Goal: Information Seeking & Learning: Learn about a topic

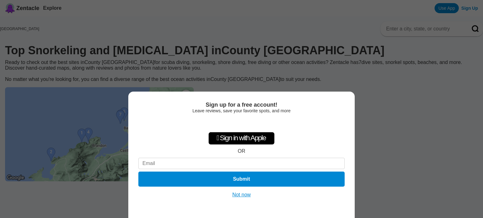
click at [244, 196] on button "Not now" at bounding box center [241, 195] width 22 height 6
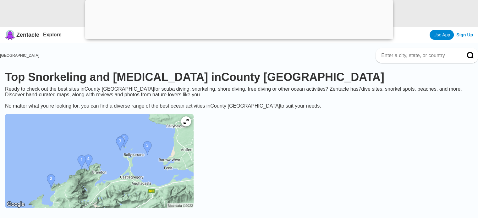
scroll to position [31, 0]
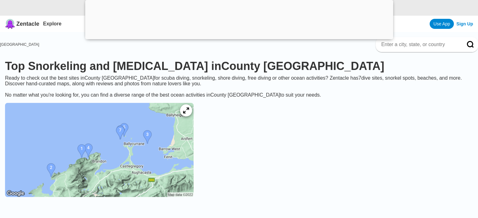
click at [189, 114] on icon at bounding box center [186, 111] width 6 height 6
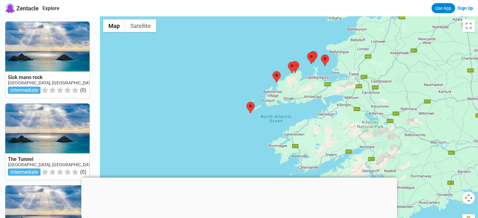
drag, startPoint x: 318, startPoint y: 164, endPoint x: 319, endPoint y: 105, distance: 58.5
click at [319, 105] on div at bounding box center [289, 125] width 378 height 218
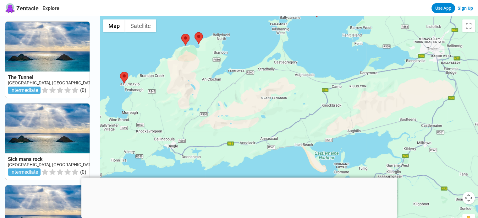
drag, startPoint x: 322, startPoint y: 102, endPoint x: 314, endPoint y: 163, distance: 60.8
click at [314, 163] on div at bounding box center [289, 125] width 378 height 218
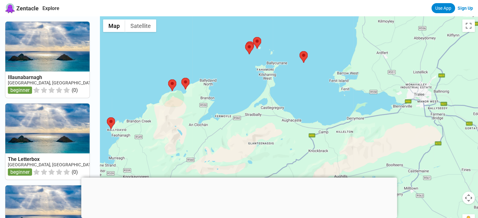
drag, startPoint x: 319, startPoint y: 92, endPoint x: 306, endPoint y: 134, distance: 44.0
click at [306, 134] on div at bounding box center [289, 125] width 378 height 218
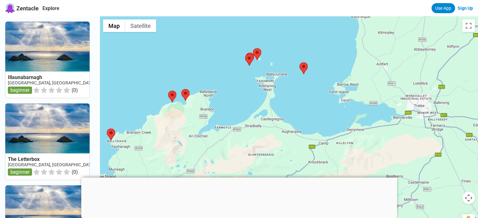
click at [306, 56] on div at bounding box center [289, 125] width 378 height 218
click at [300, 63] on area at bounding box center [300, 63] width 0 height 0
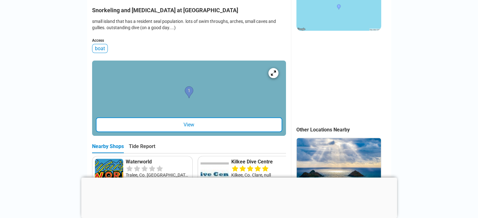
scroll to position [189, 0]
